Goal: Information Seeking & Learning: Learn about a topic

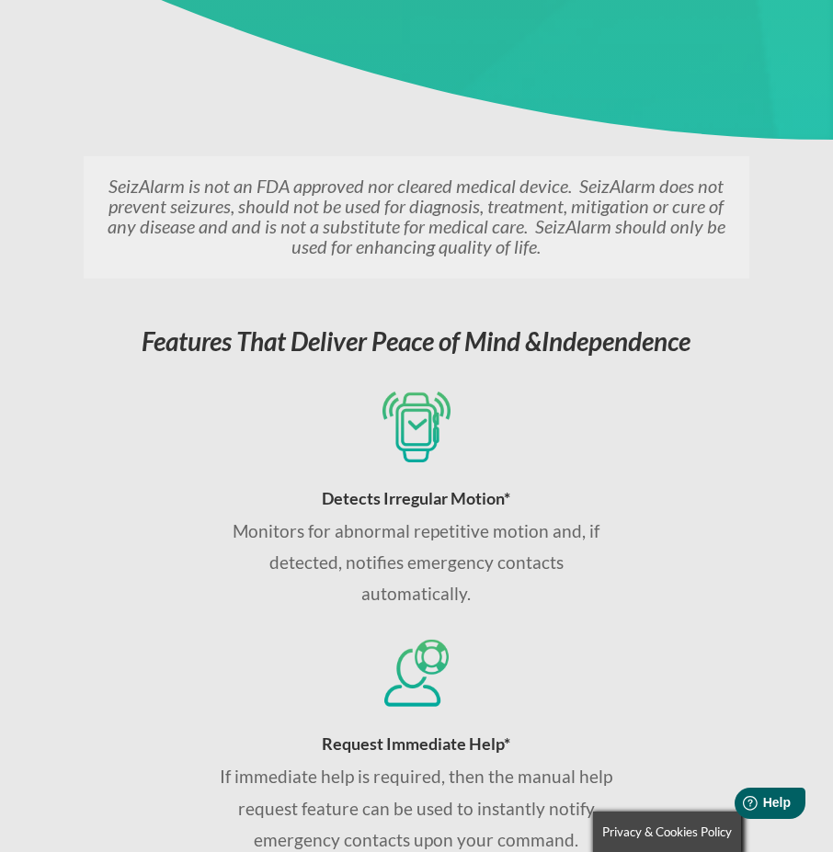
scroll to position [1471, 0]
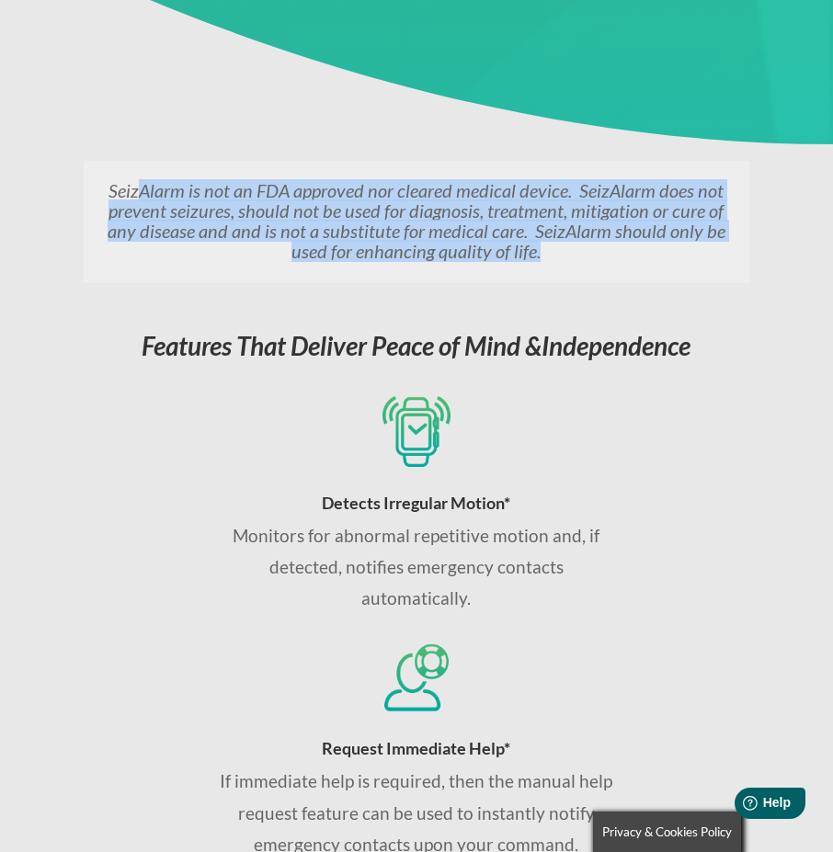
drag, startPoint x: 148, startPoint y: 182, endPoint x: 555, endPoint y: 266, distance: 415.9
click at [555, 266] on div "SeizAlarm is not an FDA approved nor cleared medical device. SeizAlarm does not…" at bounding box center [417, 222] width 667 height 122
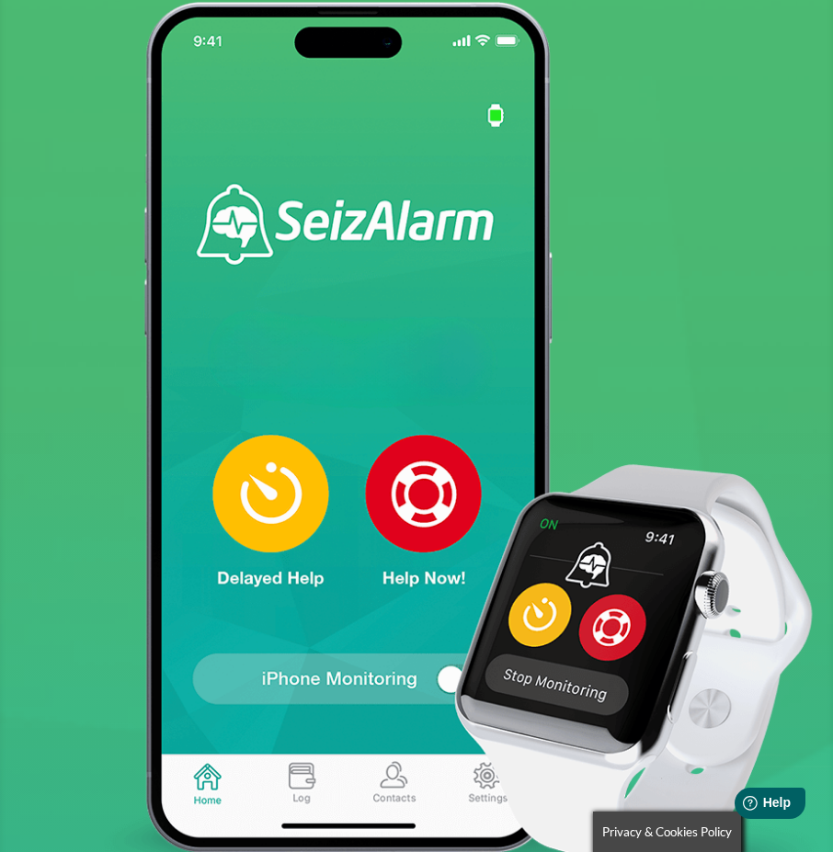
scroll to position [92, 0]
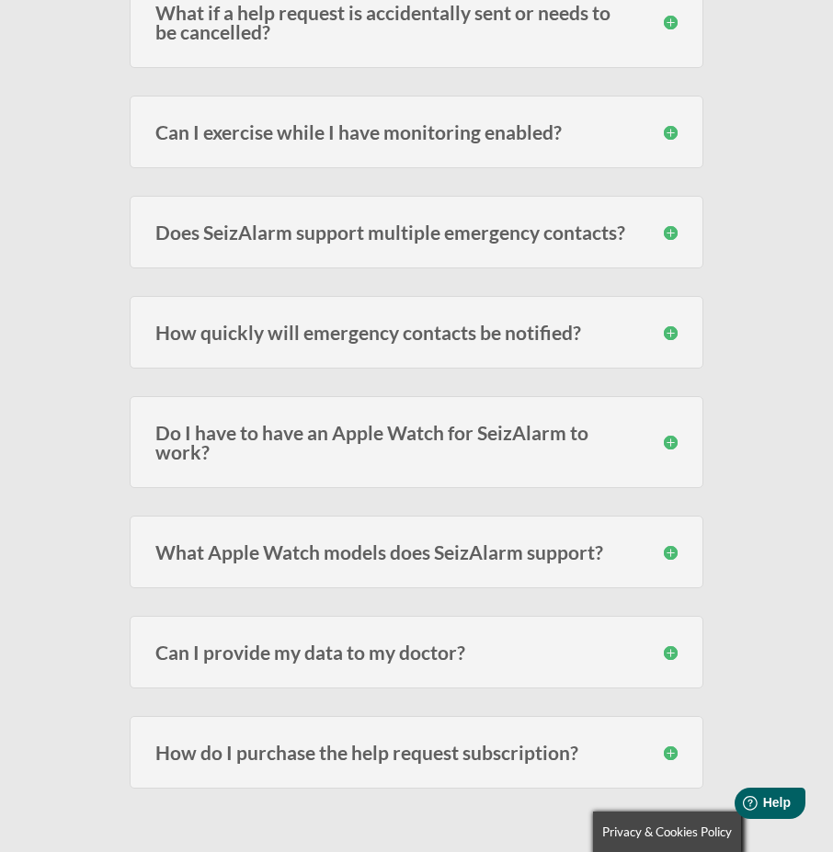
scroll to position [1287, 0]
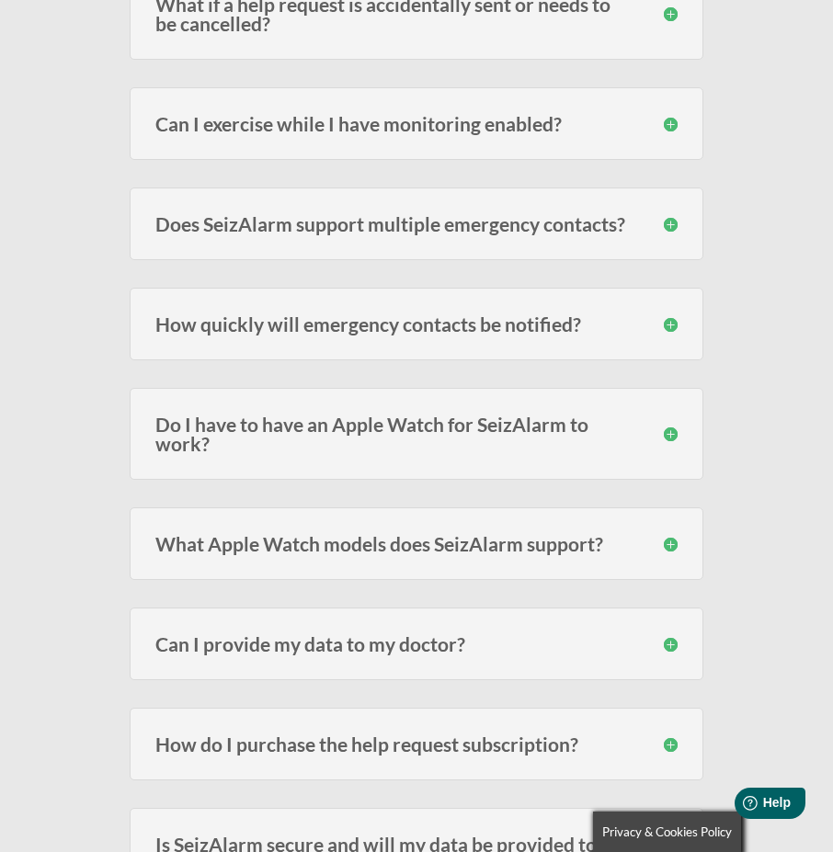
click at [485, 425] on h3 "Do I have to have an Apple Watch for SeizAlarm to work?" at bounding box center [416, 434] width 523 height 39
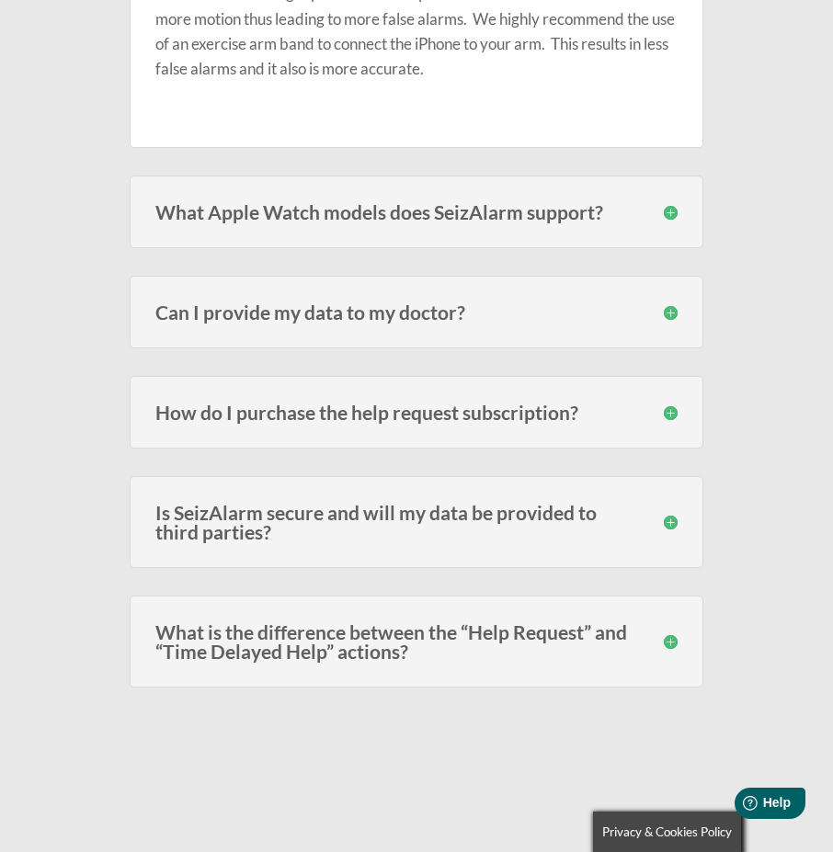
scroll to position [1931, 0]
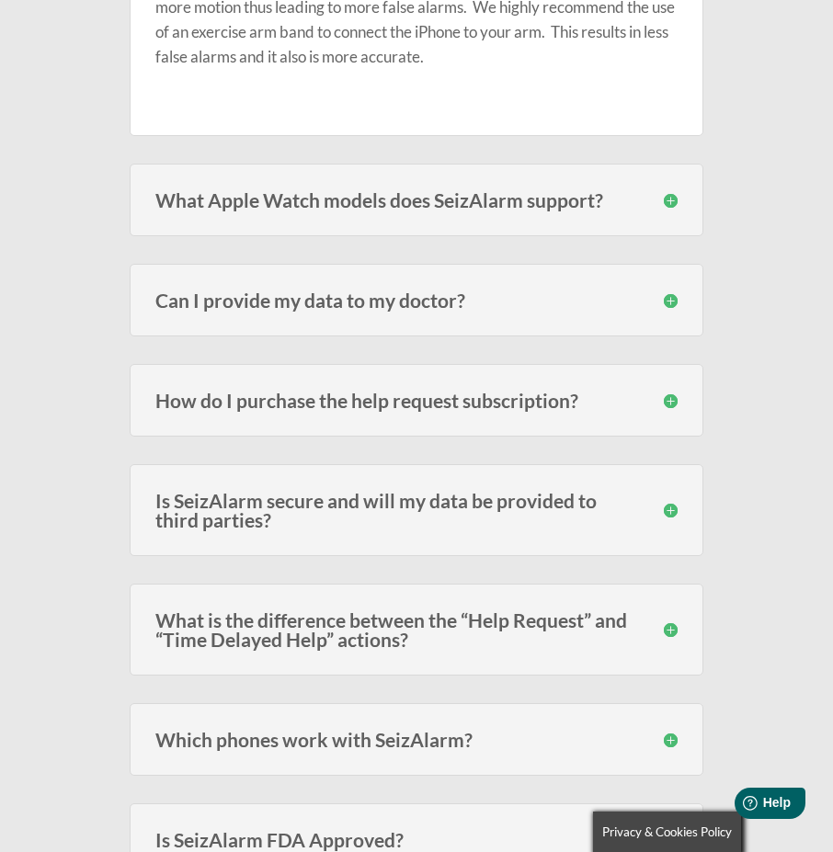
click at [214, 398] on h3 "How do I purchase the help request subscription?" at bounding box center [416, 400] width 523 height 19
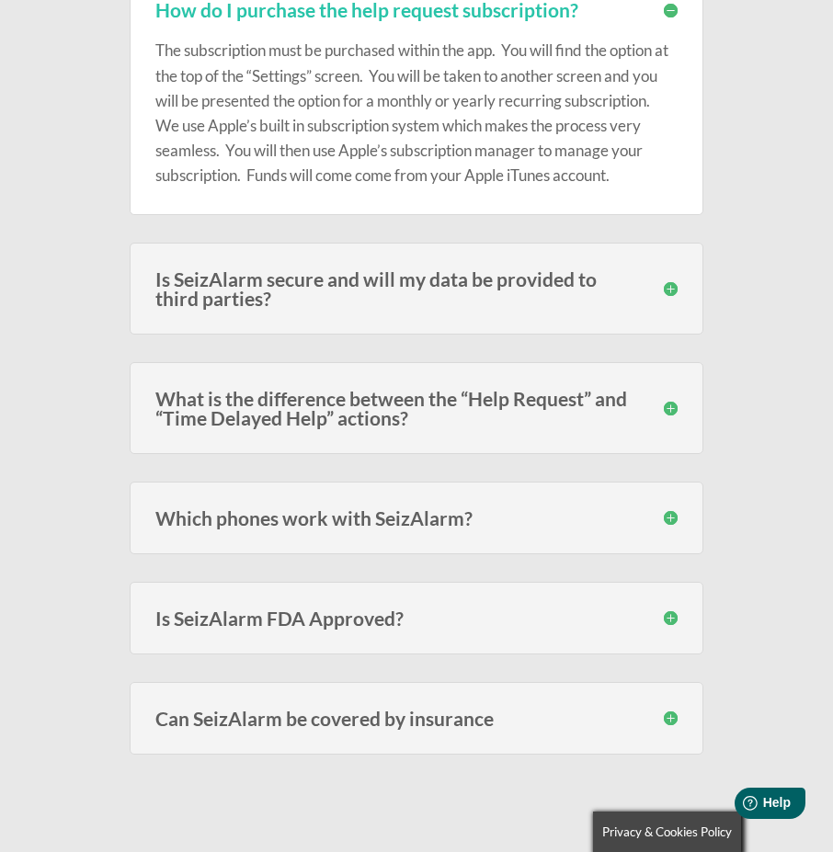
scroll to position [2391, 0]
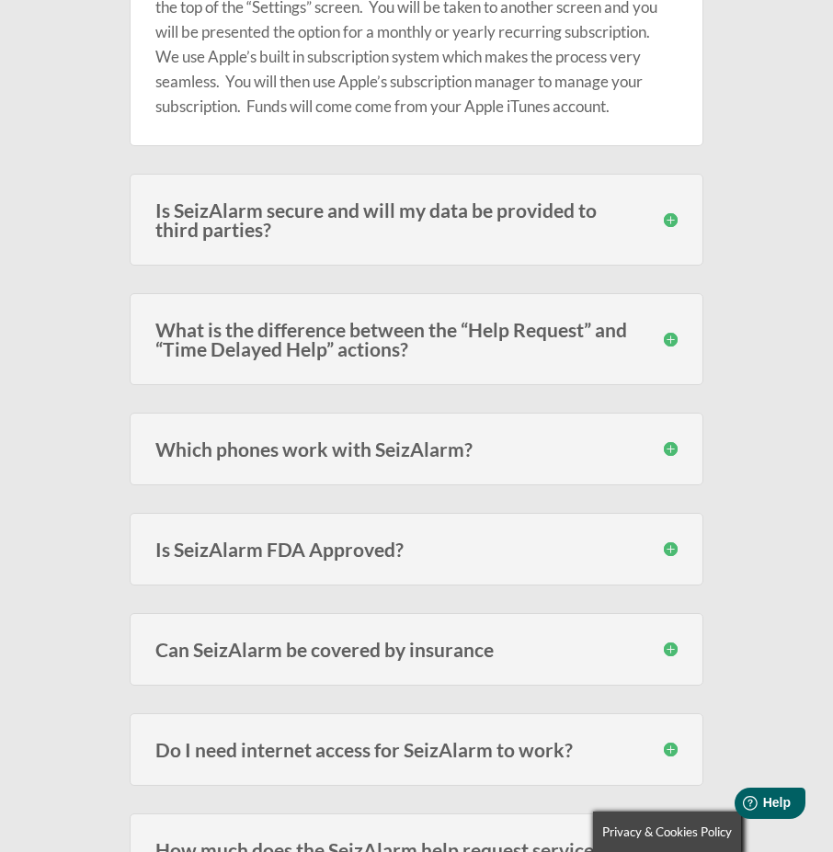
click at [173, 659] on h3 "Can SeizAlarm be covered by insurance" at bounding box center [416, 649] width 523 height 19
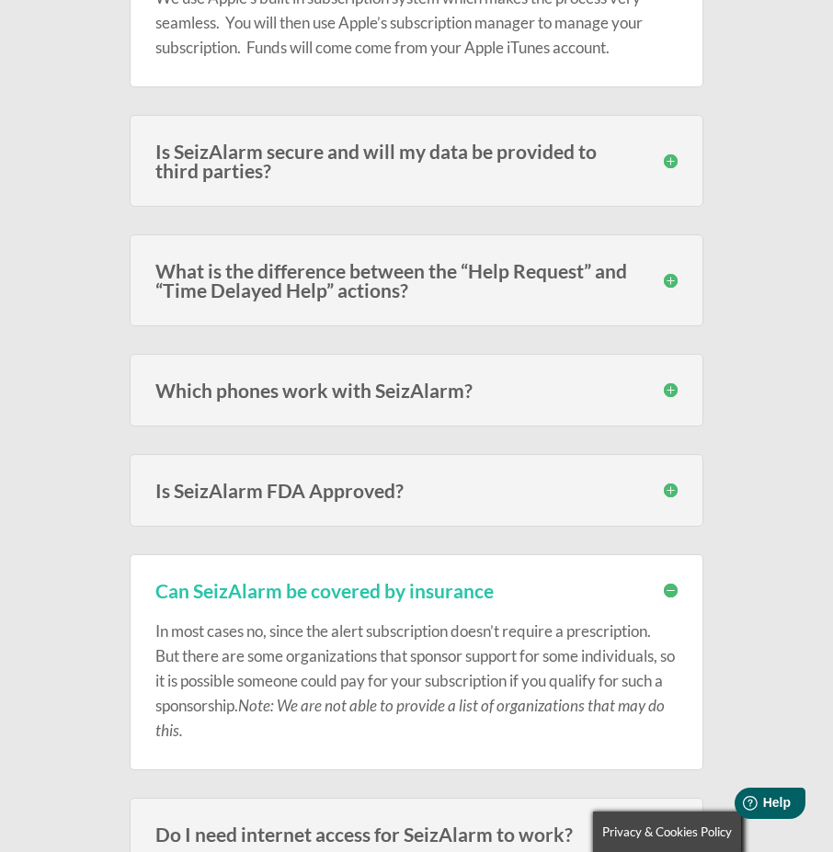
scroll to position [2483, 0]
